Goal: Transaction & Acquisition: Download file/media

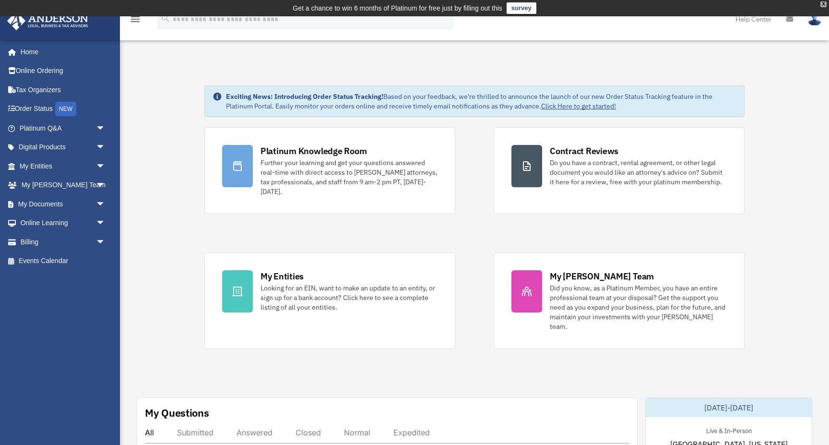
click at [823, 2] on div "X" at bounding box center [823, 4] width 6 height 6
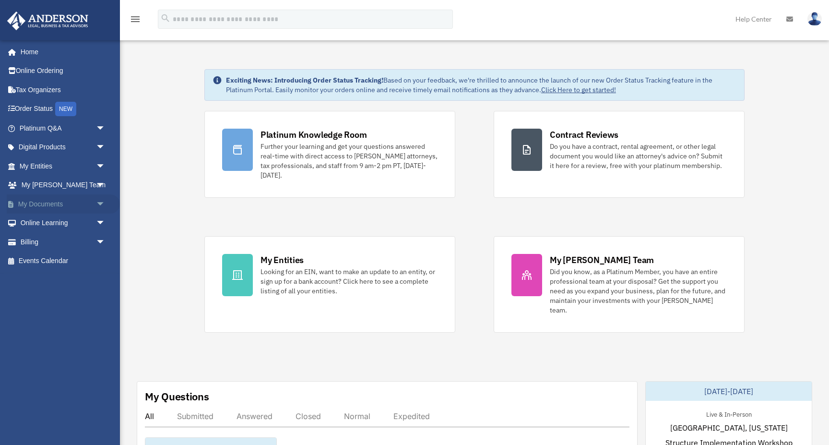
click at [49, 202] on link "My Documents arrow_drop_down" at bounding box center [63, 203] width 113 height 19
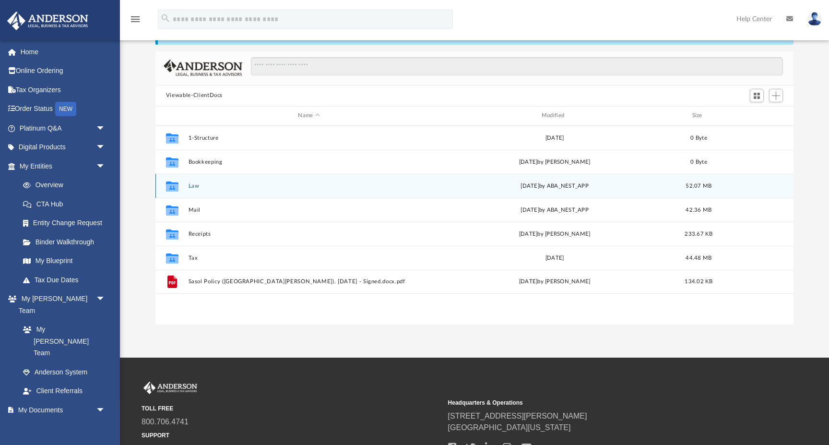
scroll to position [71, 0]
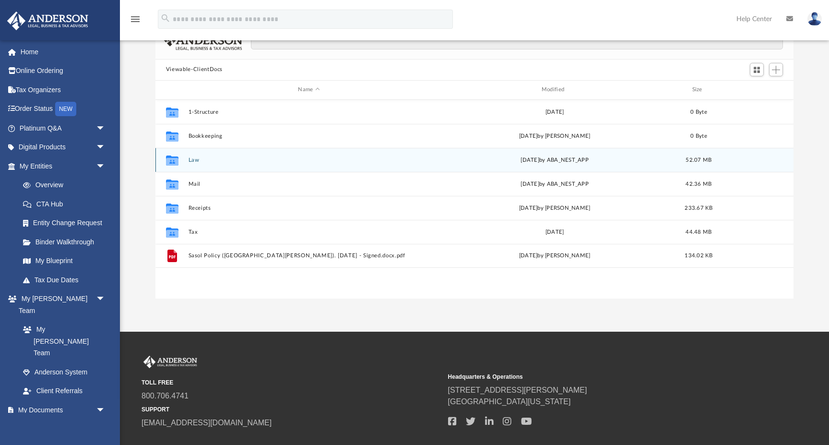
click at [186, 159] on div "Collaborated Folder Law Thu Aug 14 2025 by ABA_NEST_APP 52.07 MB" at bounding box center [474, 160] width 638 height 24
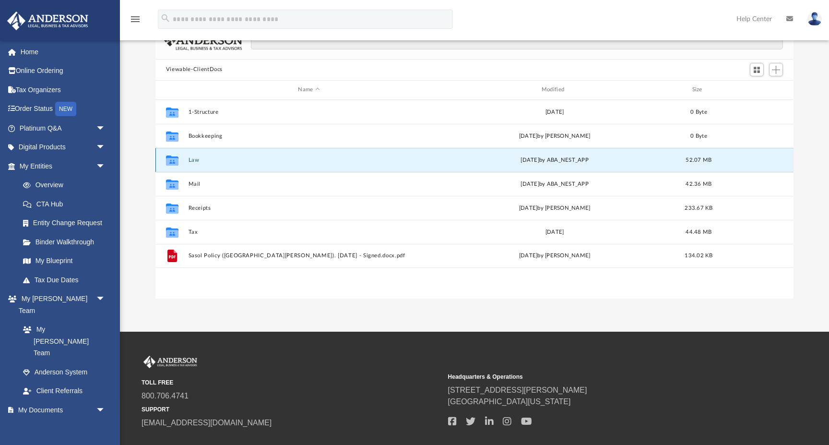
click at [192, 157] on button "Law" at bounding box center [308, 160] width 241 height 6
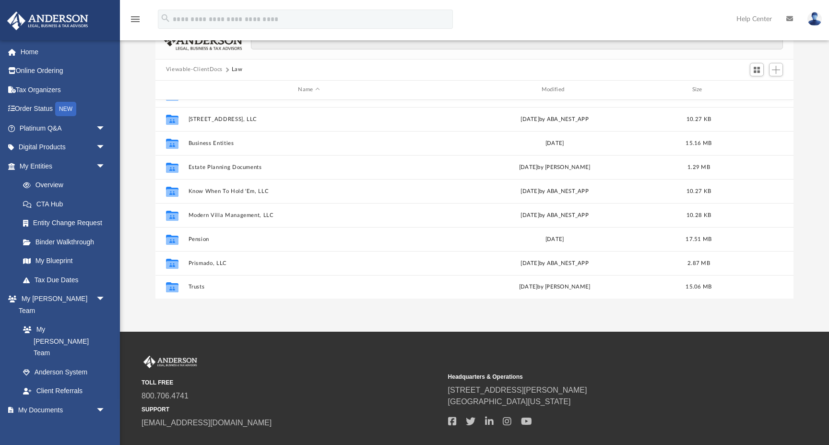
scroll to position [41, 0]
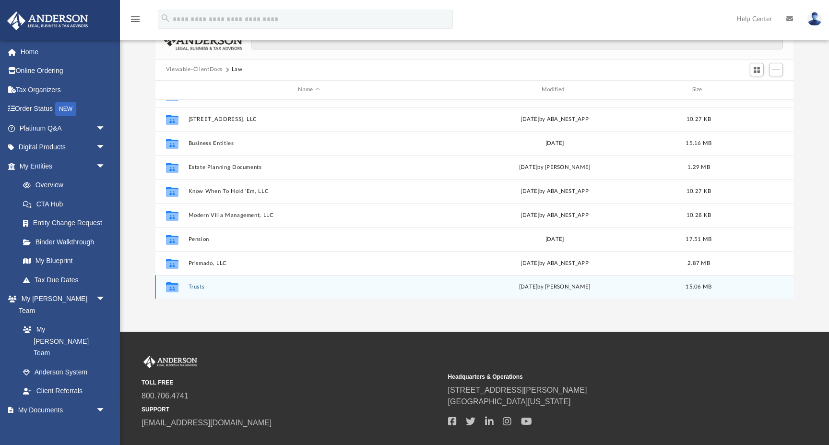
click at [195, 283] on div "Collaborated Folder Trusts Thu Jun 6 2024 by Megan Fenn 15.06 MB" at bounding box center [474, 287] width 638 height 24
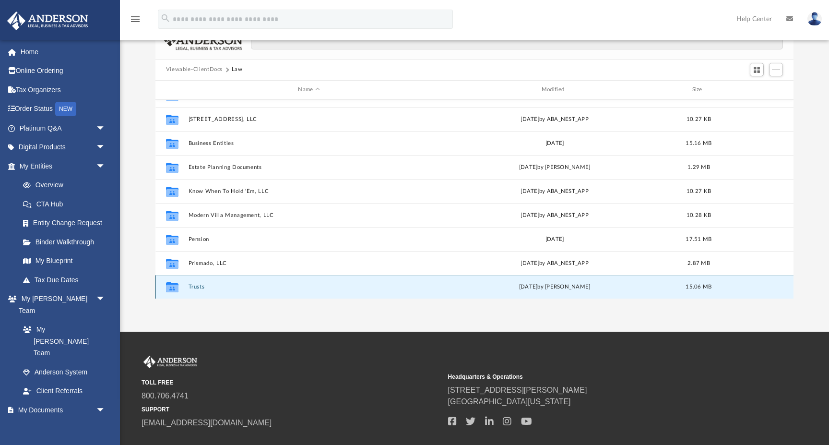
click at [194, 284] on button "Trusts" at bounding box center [308, 287] width 241 height 6
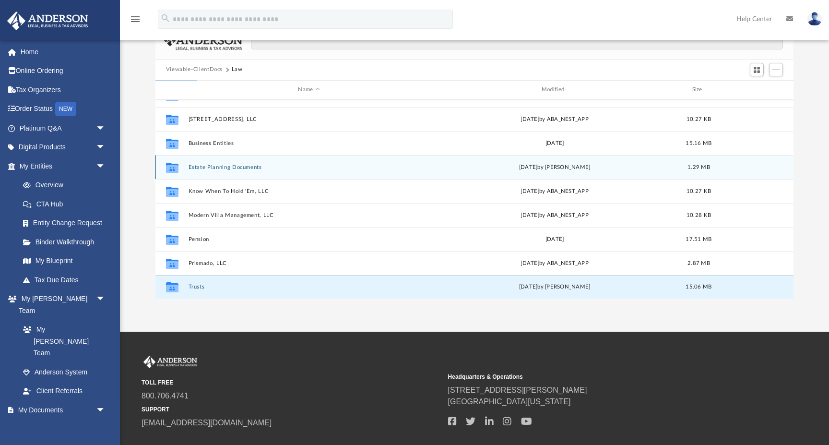
scroll to position [0, 0]
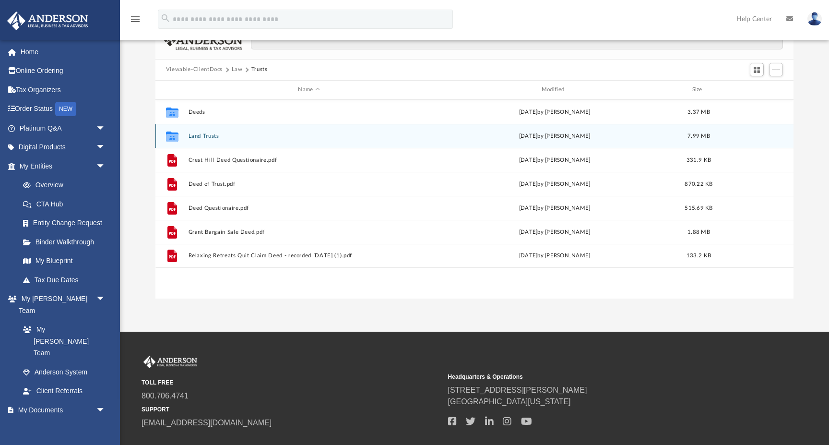
click at [199, 131] on div "Collaborated Folder Land Trusts Thu Jun 6 2024 by Megan Fenn 7.99 MB" at bounding box center [474, 136] width 638 height 24
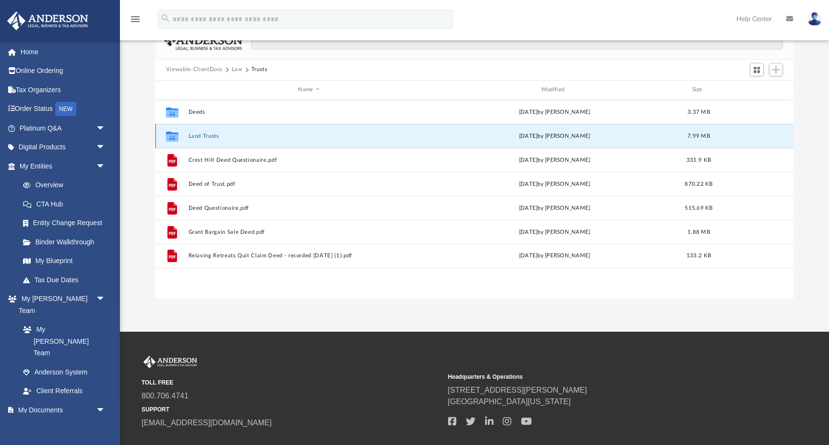
click at [205, 133] on button "Land Trusts" at bounding box center [308, 136] width 241 height 6
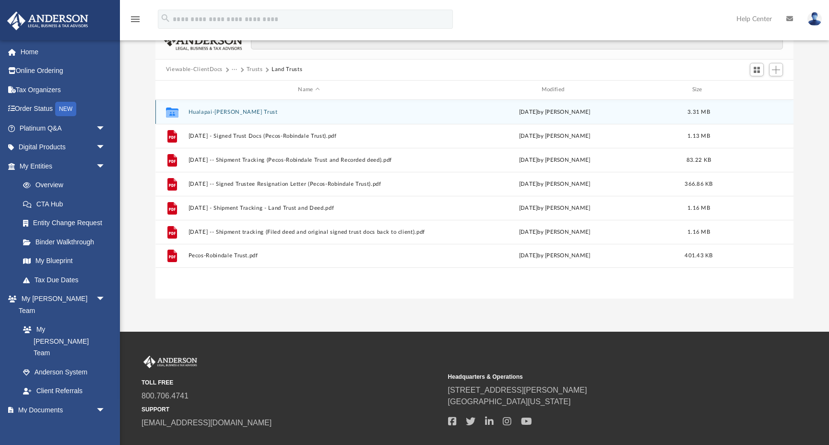
click at [212, 111] on button "Hualapai-Twain Trust" at bounding box center [308, 112] width 241 height 6
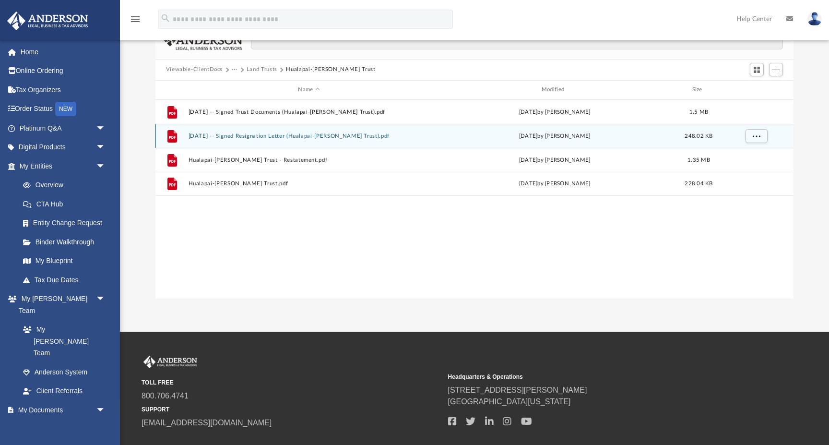
click at [236, 134] on button "2022.08.04 -- Signed Resignation Letter (Hualapai-Twain Trust).pdf" at bounding box center [308, 136] width 241 height 6
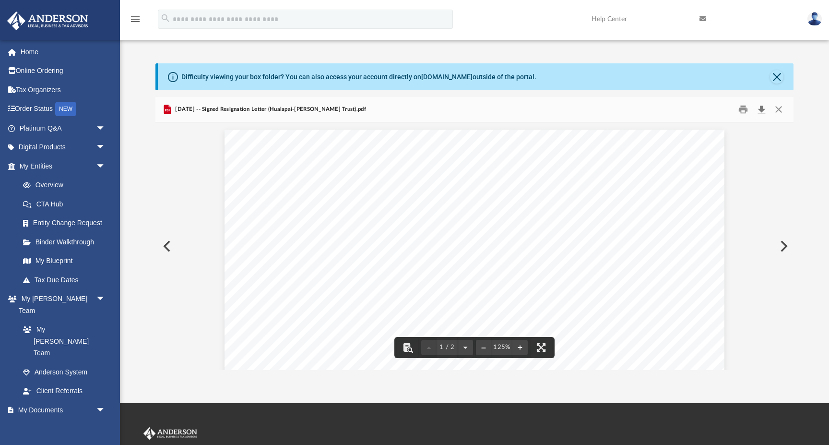
click at [759, 109] on button "Download" at bounding box center [761, 109] width 17 height 15
click at [777, 75] on button "Close" at bounding box center [776, 76] width 13 height 13
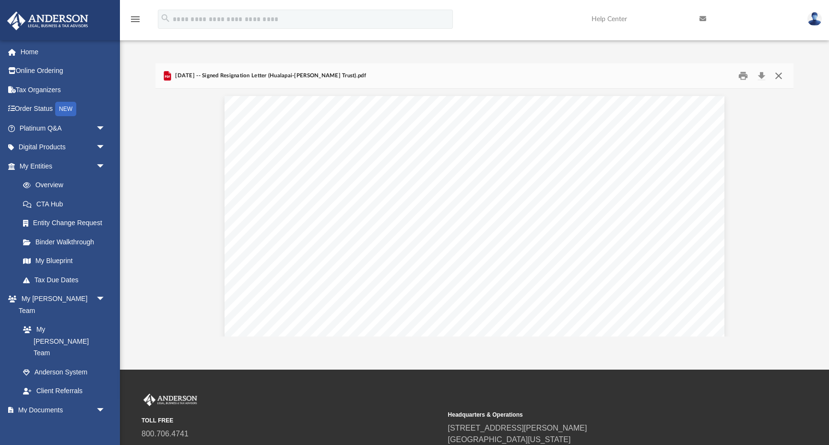
click at [780, 76] on button "Close" at bounding box center [778, 75] width 17 height 15
